Goal: Task Accomplishment & Management: Complete application form

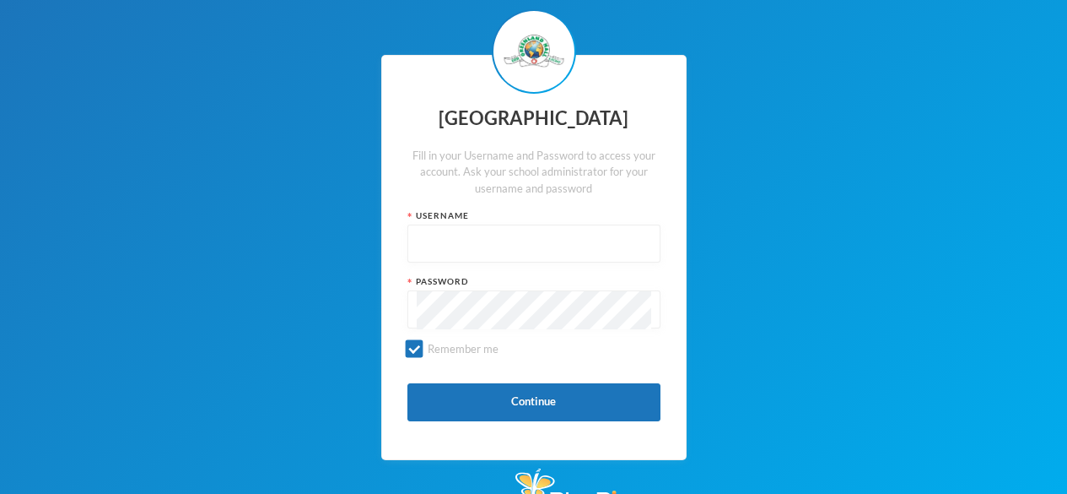
click at [418, 245] on input "text" at bounding box center [534, 244] width 235 height 38
click at [414, 236] on div at bounding box center [533, 243] width 253 height 38
click at [444, 240] on input "text" at bounding box center [534, 244] width 235 height 38
type input "glh25c76"
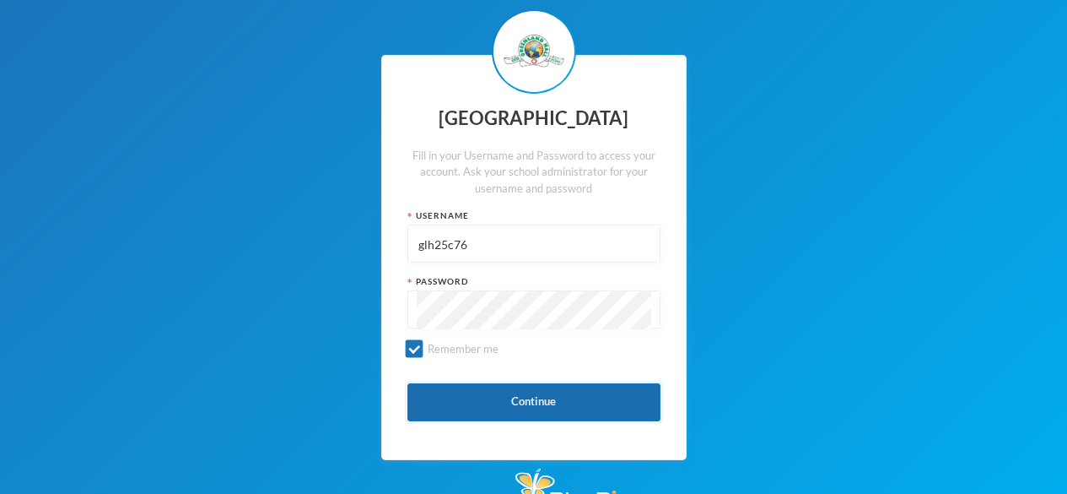
click at [523, 387] on button "Continue" at bounding box center [533, 402] width 253 height 38
click at [569, 401] on button "Continue" at bounding box center [533, 402] width 253 height 38
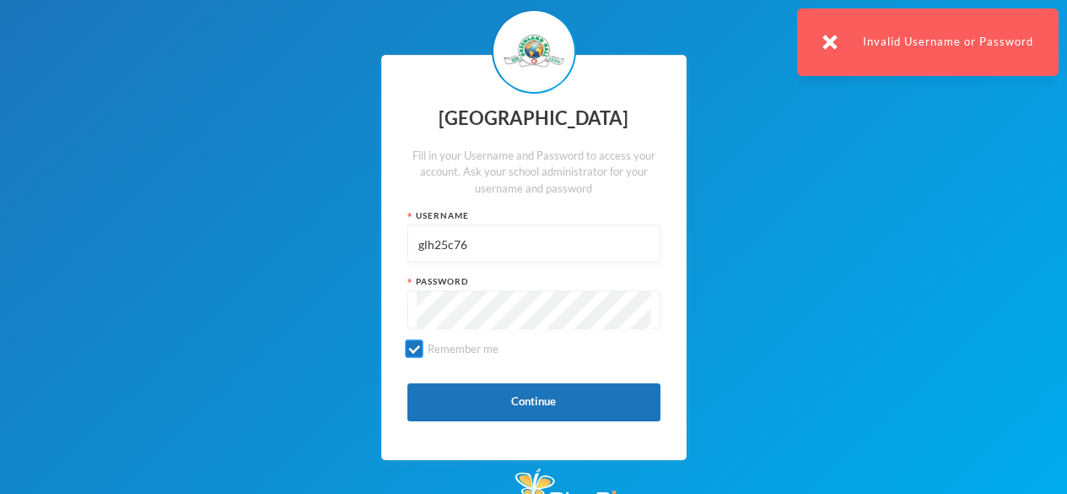
click at [414, 357] on input "Remember me" at bounding box center [414, 349] width 18 height 18
checkbox input "false"
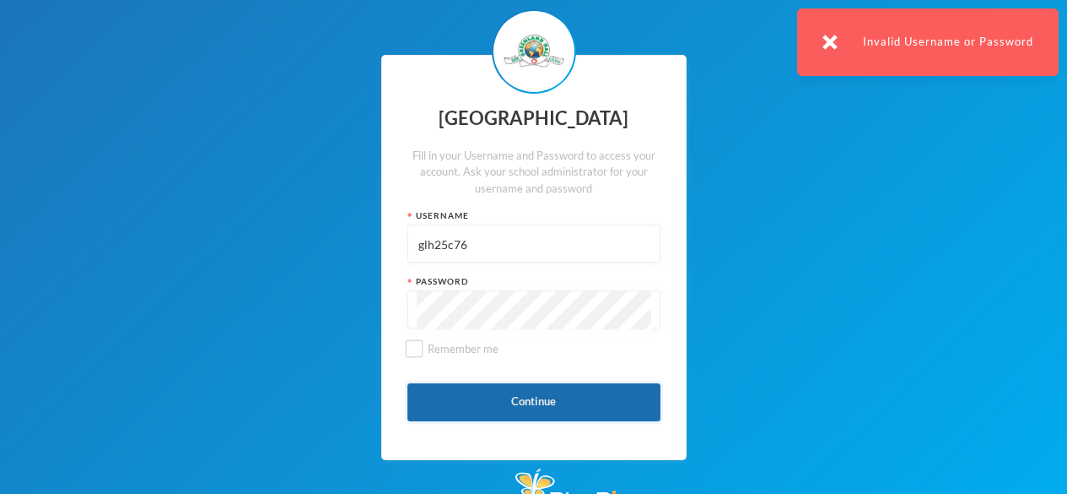
click at [542, 403] on button "Continue" at bounding box center [533, 402] width 253 height 38
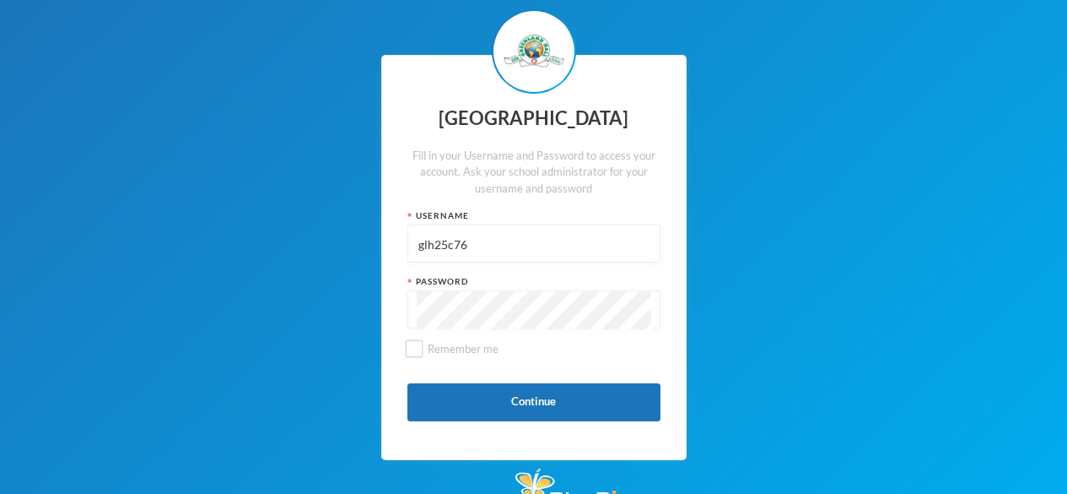
click at [497, 249] on input "glh25c76" at bounding box center [534, 244] width 235 height 38
type input "g"
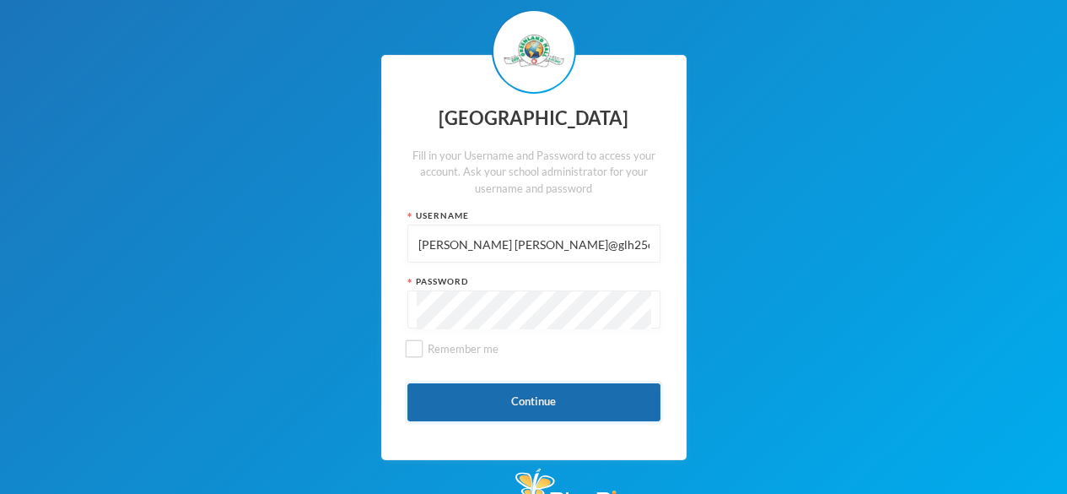
click at [539, 413] on button "Continue" at bounding box center [533, 402] width 253 height 38
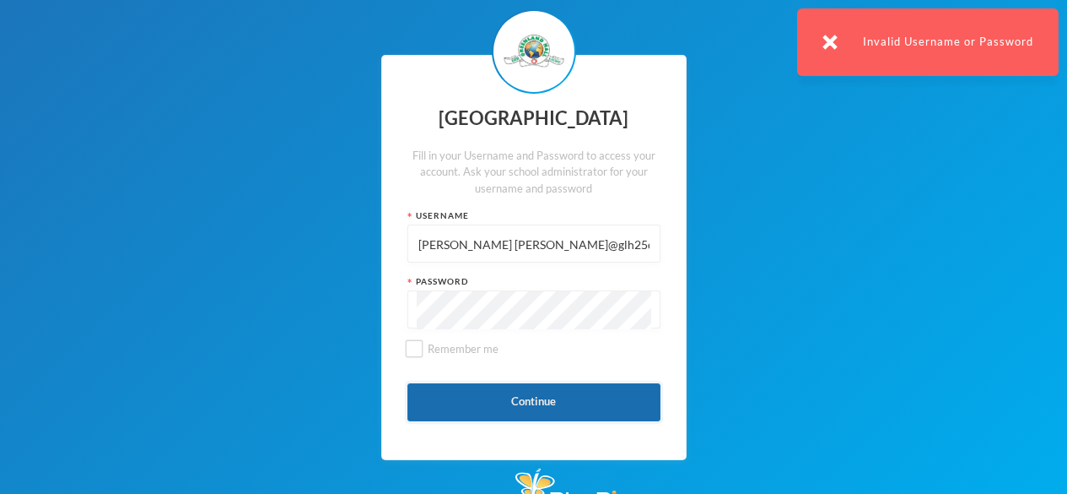
click at [535, 400] on button "Continue" at bounding box center [533, 402] width 253 height 38
click at [547, 405] on button "Continue" at bounding box center [533, 402] width 253 height 38
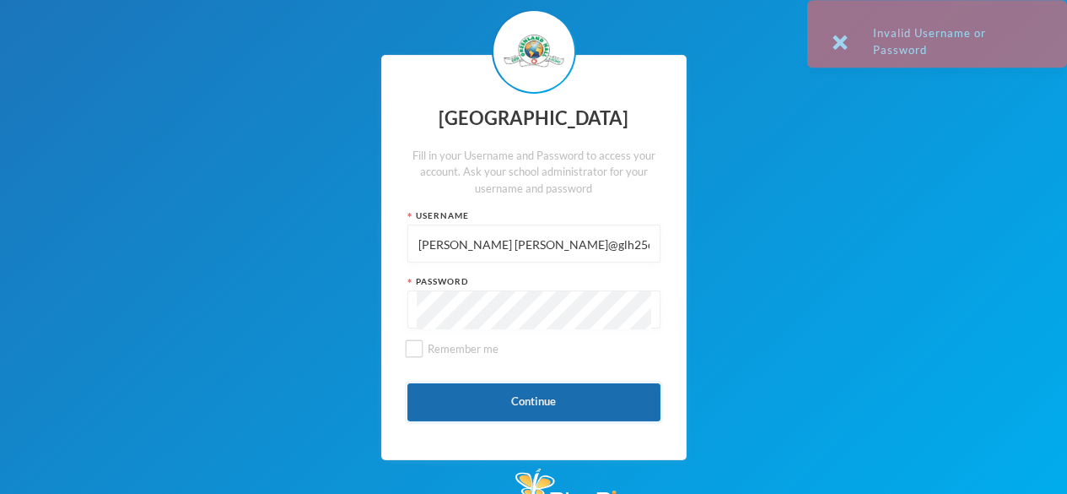
click at [558, 401] on button "Continue" at bounding box center [533, 402] width 253 height 38
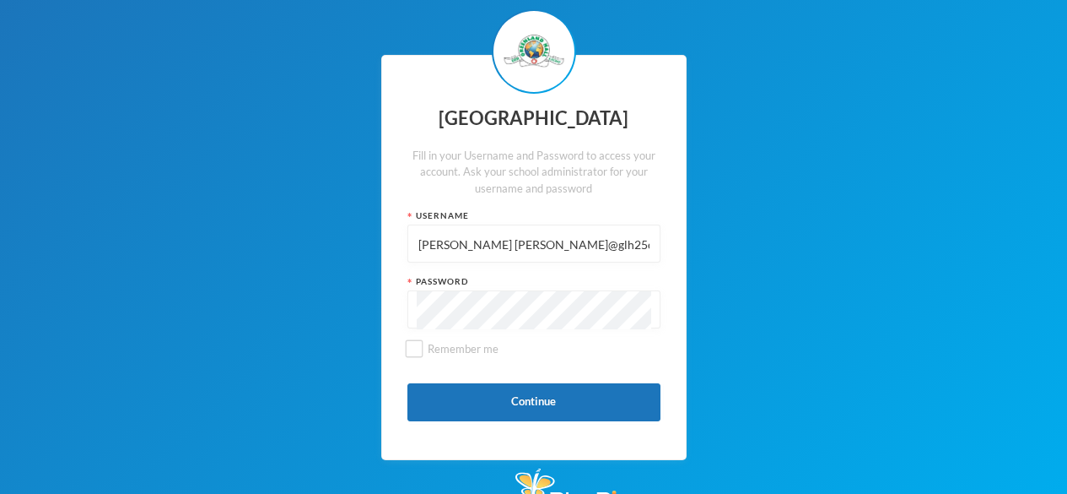
click at [643, 240] on input "[PERSON_NAME] [PERSON_NAME]@glh25c76" at bounding box center [534, 244] width 235 height 38
type input "E"
click at [448, 243] on input "text" at bounding box center [534, 244] width 235 height 38
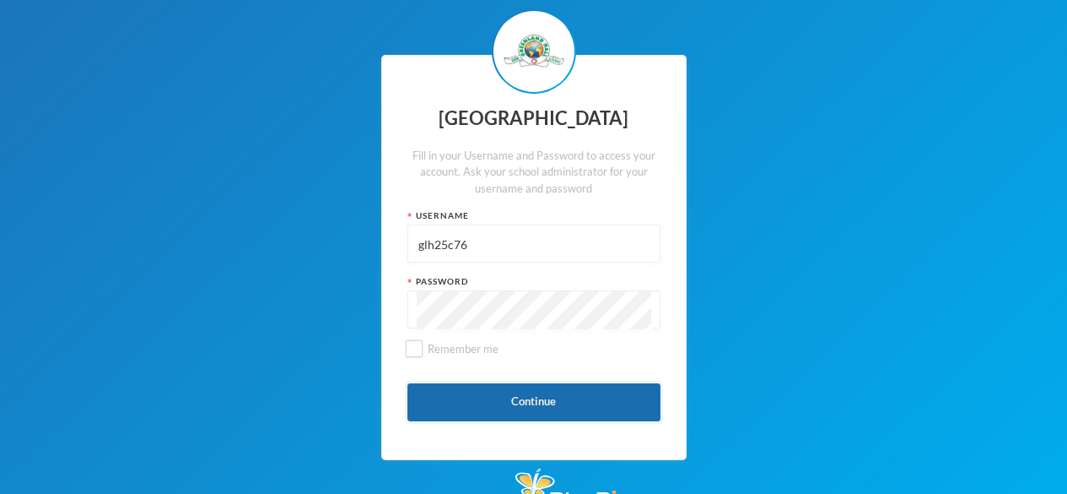
type input "glh25c76"
click at [557, 406] on button "Continue" at bounding box center [533, 402] width 253 height 38
